Goal: Transaction & Acquisition: Purchase product/service

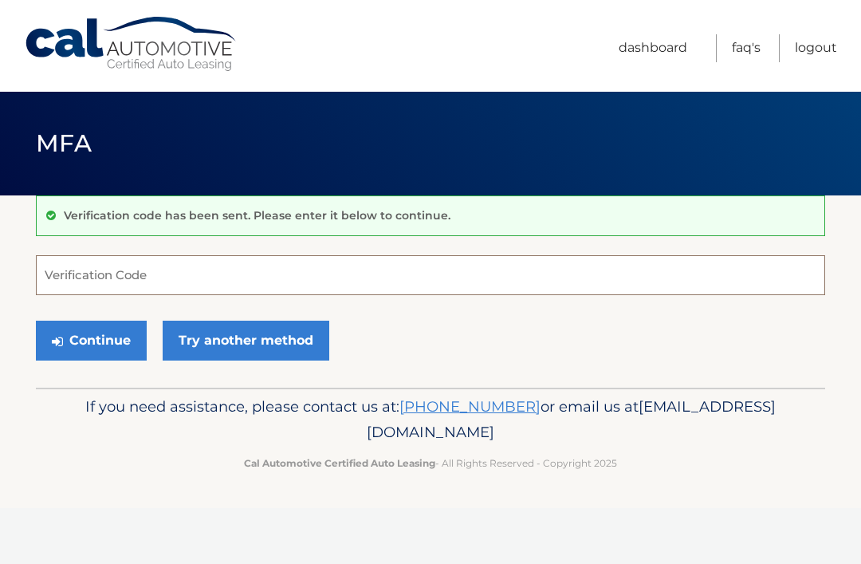
click at [164, 275] on input "Verification Code" at bounding box center [430, 275] width 789 height 40
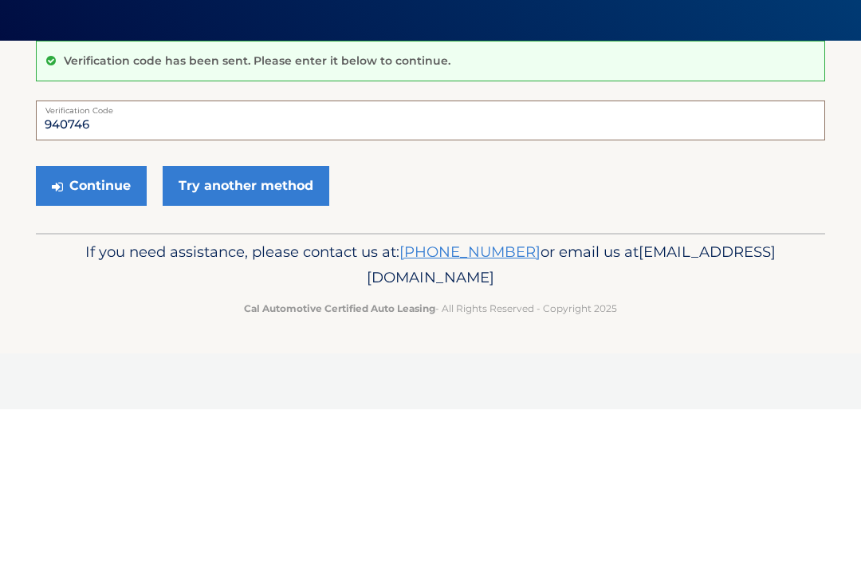
type input "940746"
click at [109, 321] on button "Continue" at bounding box center [91, 341] width 111 height 40
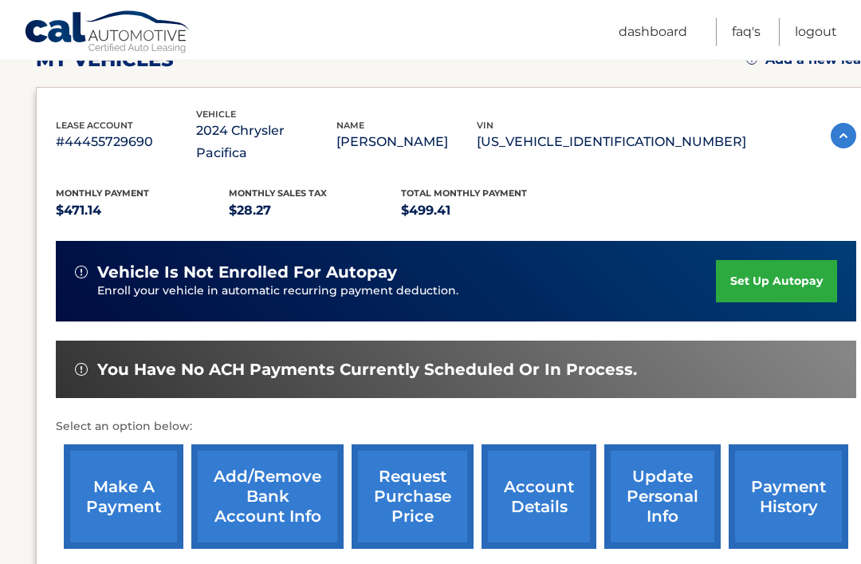
scroll to position [243, 0]
click at [142, 450] on link "make a payment" at bounding box center [124, 496] width 120 height 104
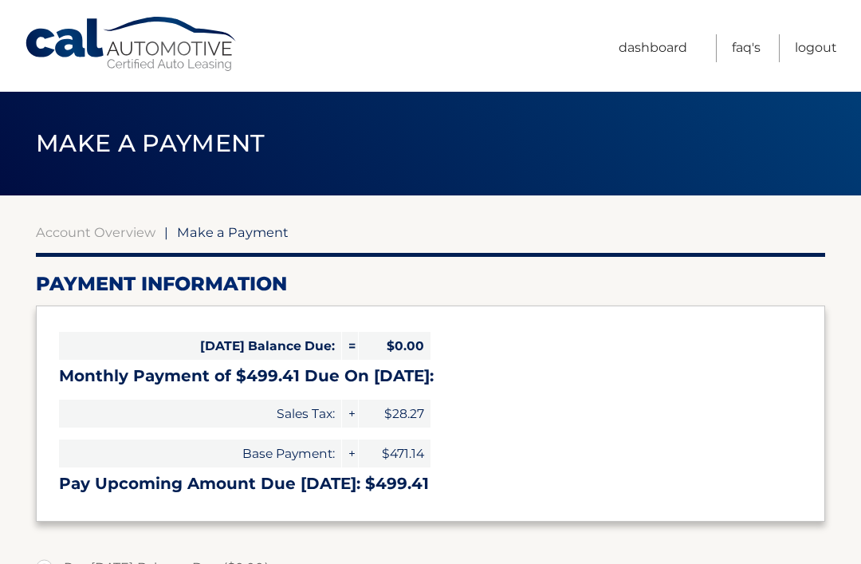
select select "MTZjMjZkNGMtOWZjMC00NDM3LWFmZGYtNjNlYjZiZmQxOTZm"
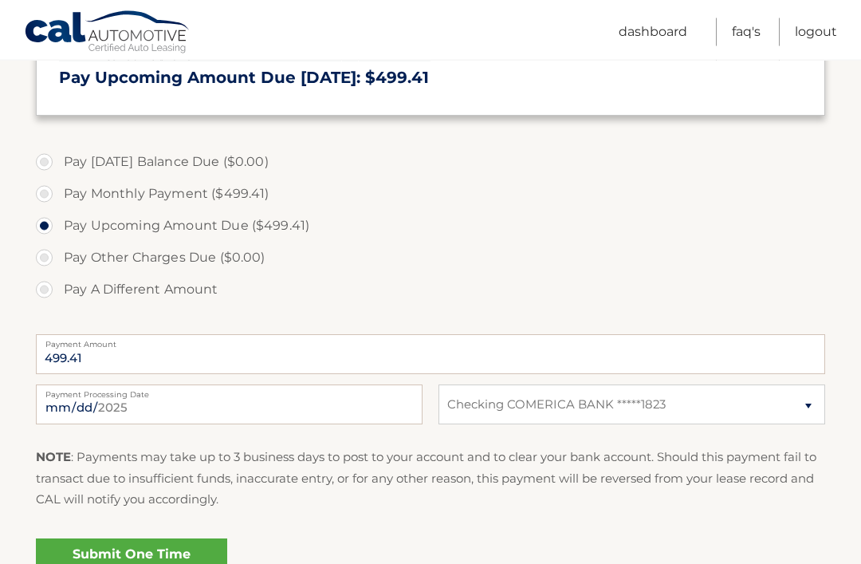
scroll to position [406, 0]
click at [161, 563] on link "Submit One Time Payment" at bounding box center [131, 563] width 191 height 51
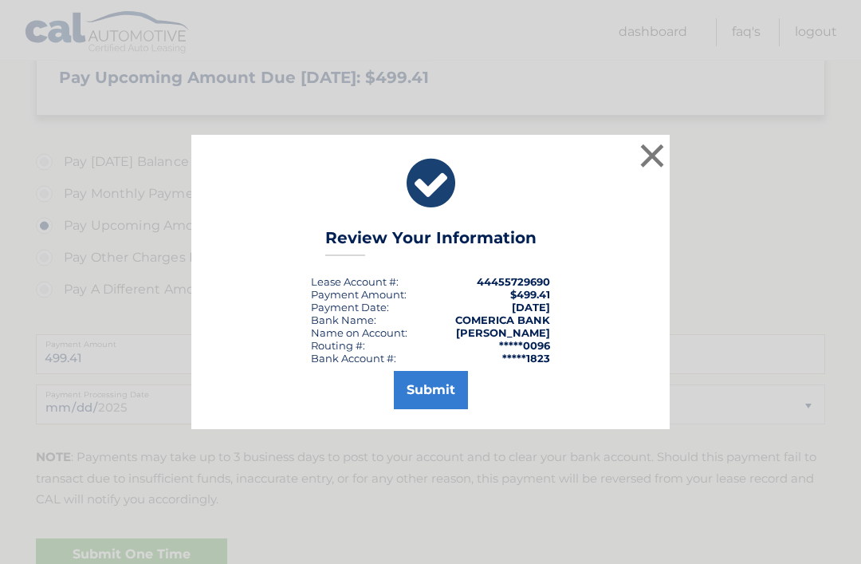
click at [427, 409] on button "Submit" at bounding box center [431, 390] width 74 height 38
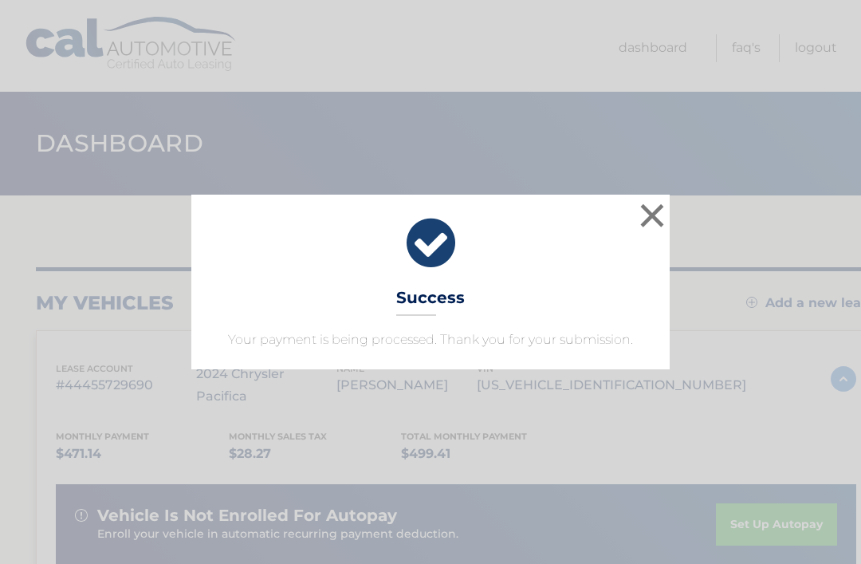
click at [647, 214] on button "×" at bounding box center [652, 215] width 32 height 32
